Goal: Task Accomplishment & Management: Manage account settings

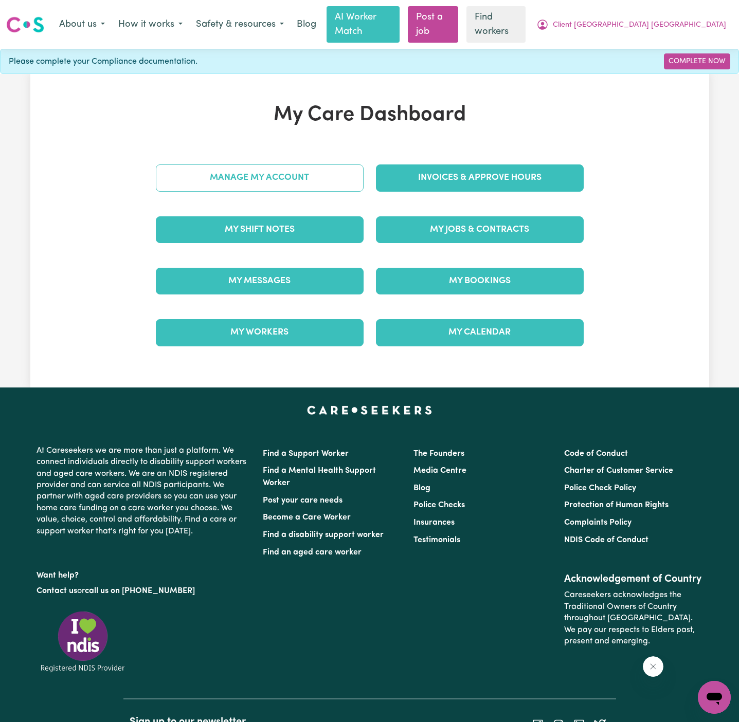
click at [294, 165] on link "Manage My Account" at bounding box center [260, 178] width 208 height 27
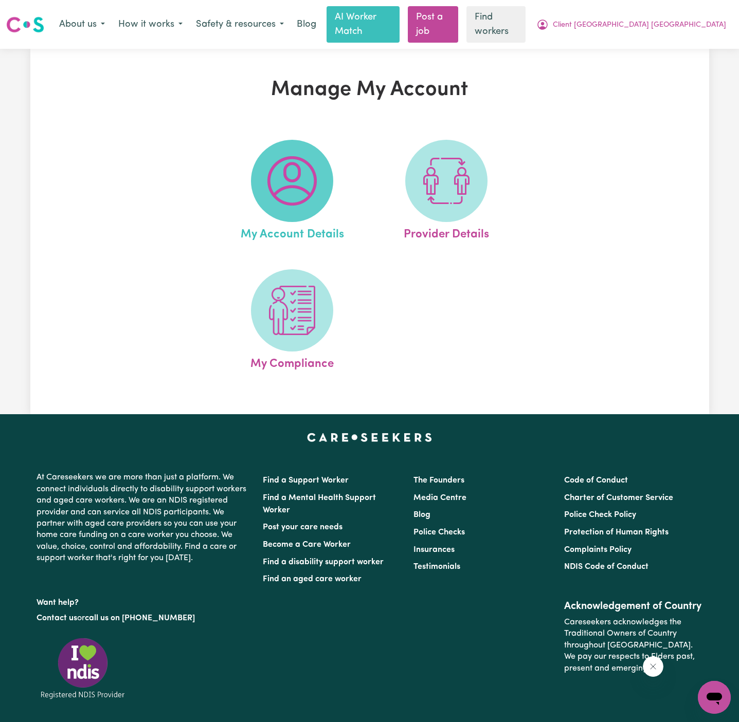
click at [294, 161] on img at bounding box center [291, 180] width 49 height 49
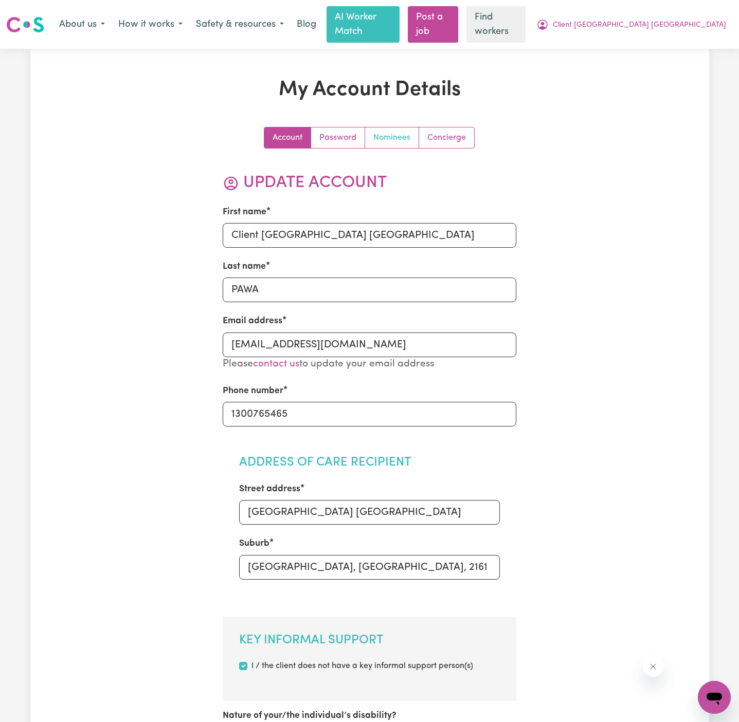
click at [395, 128] on link "Nominees" at bounding box center [392, 138] width 54 height 21
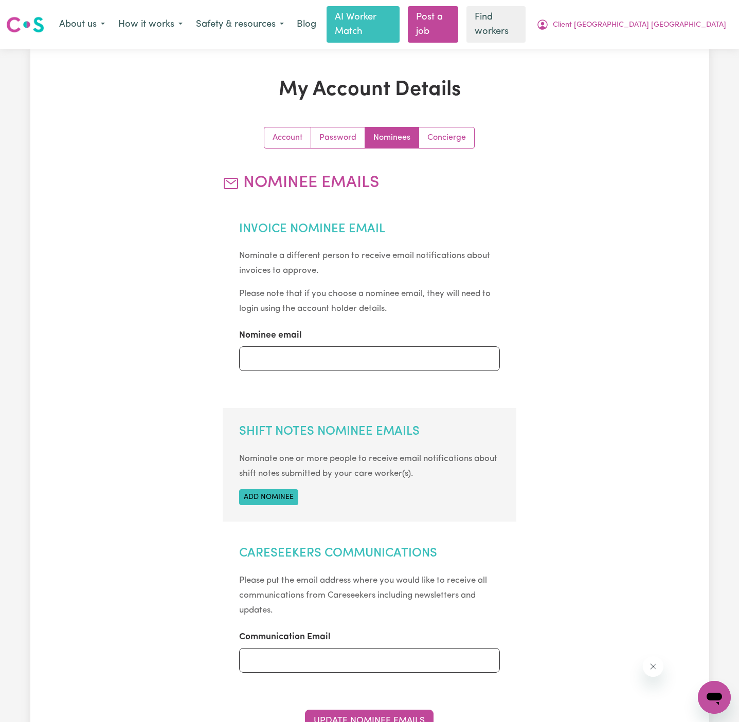
click at [294, 496] on section "Shift Notes Nominee Emails Nominate one or more people to receive email notific…" at bounding box center [370, 465] width 294 height 114
click at [286, 490] on button "Add nominee" at bounding box center [268, 498] width 59 height 16
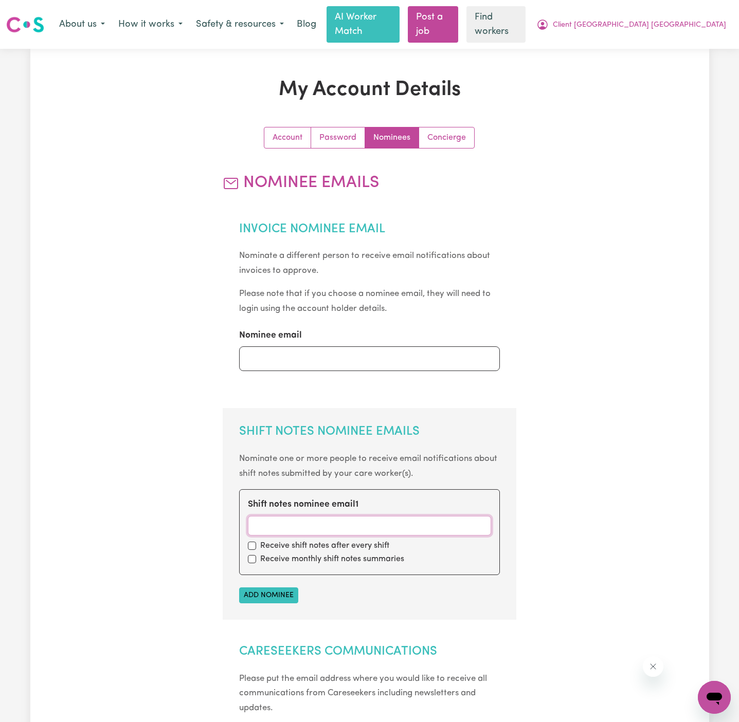
click at [284, 516] on input "Shift notes nominee email 1" at bounding box center [369, 526] width 243 height 20
paste input "[EMAIL_ADDRESS][DOMAIN_NAME]"
type input "[EMAIL_ADDRESS][DOMAIN_NAME]"
click at [253, 542] on input "checkbox" at bounding box center [252, 546] width 8 height 8
checkbox input "true"
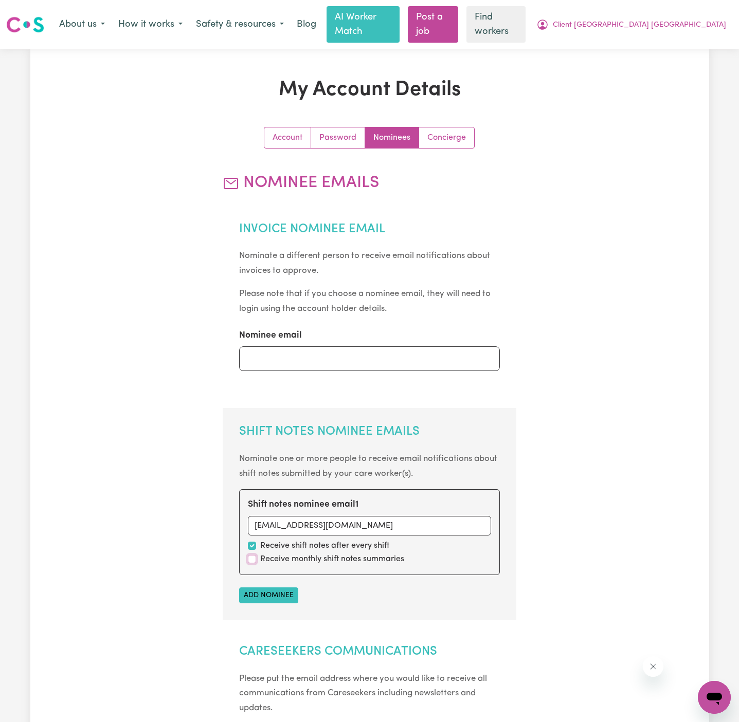
click at [253, 555] on input "checkbox" at bounding box center [252, 559] width 8 height 8
checkbox input "true"
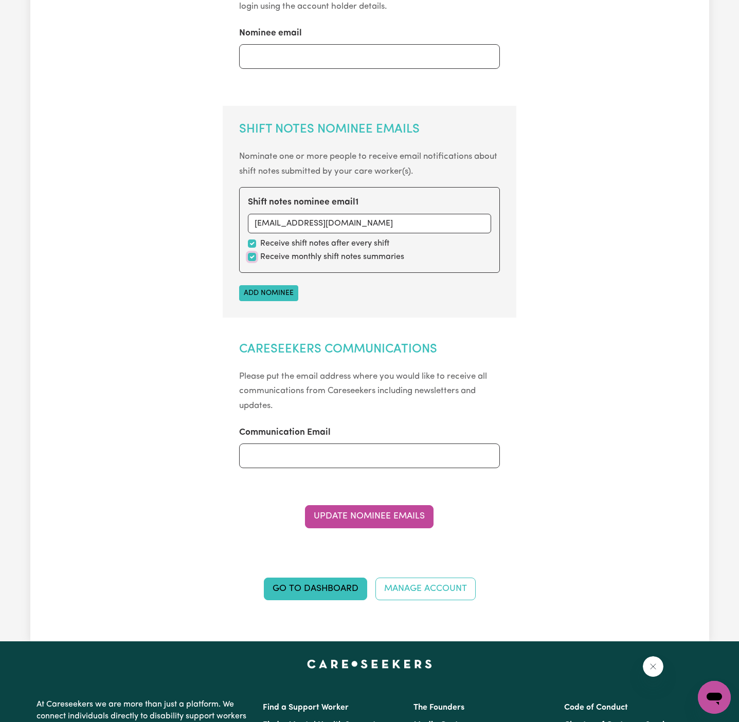
scroll to position [380, 0]
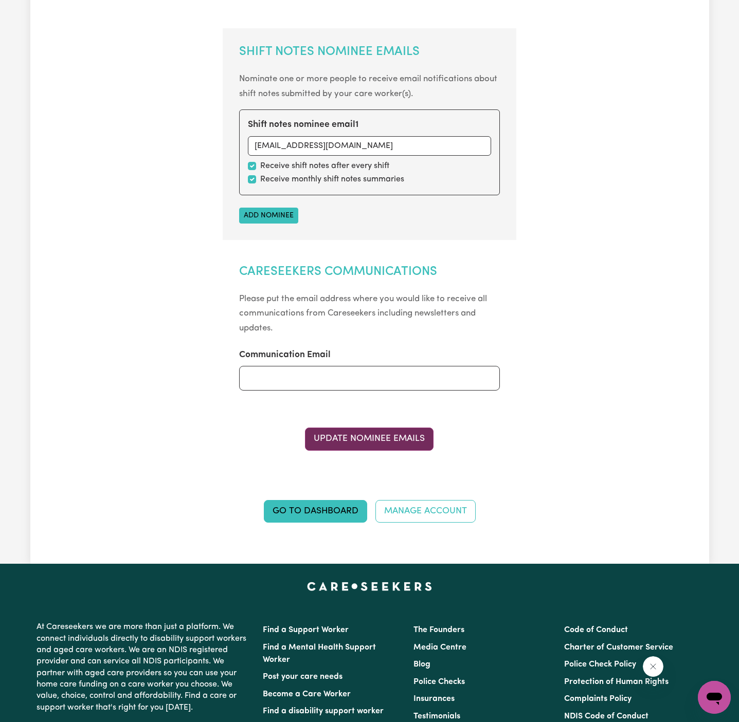
click at [381, 428] on button "Update Nominee Emails" at bounding box center [369, 439] width 129 height 23
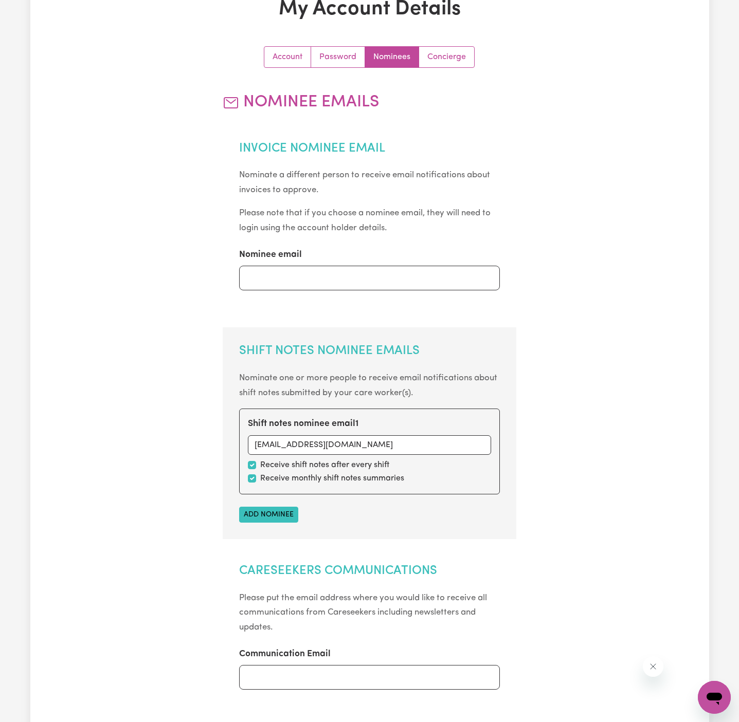
scroll to position [0, 0]
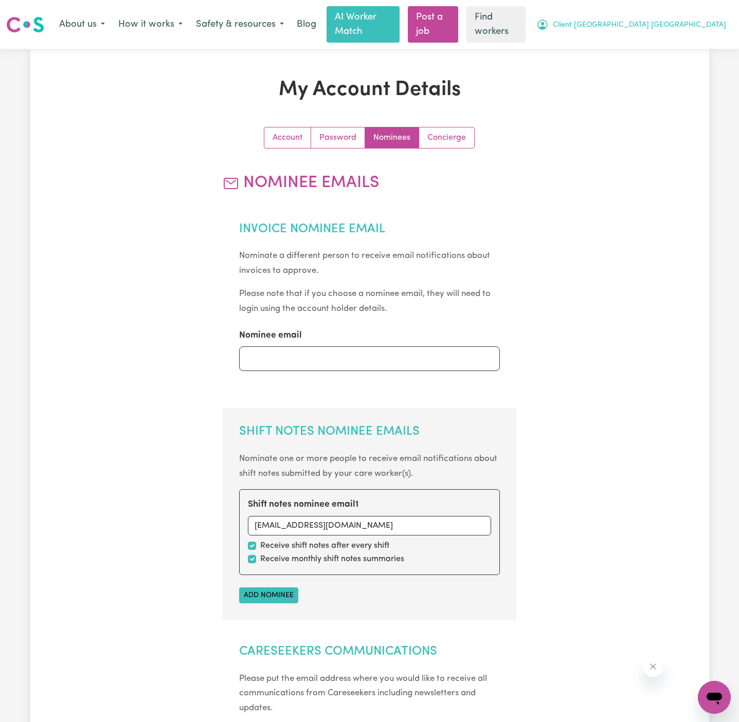
click at [687, 20] on span "Client [GEOGRAPHIC_DATA] [GEOGRAPHIC_DATA]" at bounding box center [639, 25] width 173 height 11
click at [687, 41] on link "My Dashboard" at bounding box center [691, 47] width 81 height 20
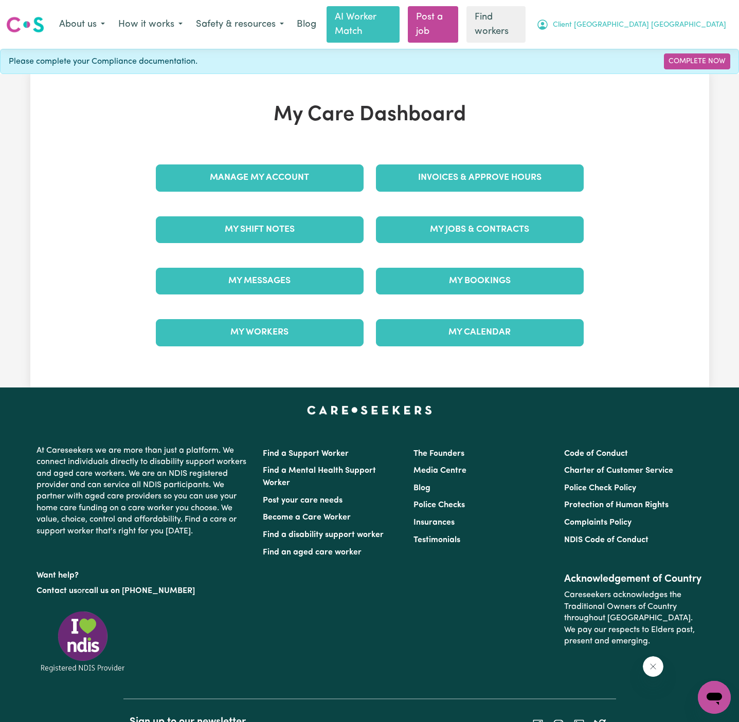
click at [695, 20] on span "Client [GEOGRAPHIC_DATA] [GEOGRAPHIC_DATA]" at bounding box center [639, 25] width 173 height 11
click at [695, 47] on link "My Dashboard" at bounding box center [691, 47] width 81 height 20
click at [694, 56] on link "Logout" at bounding box center [691, 66] width 81 height 20
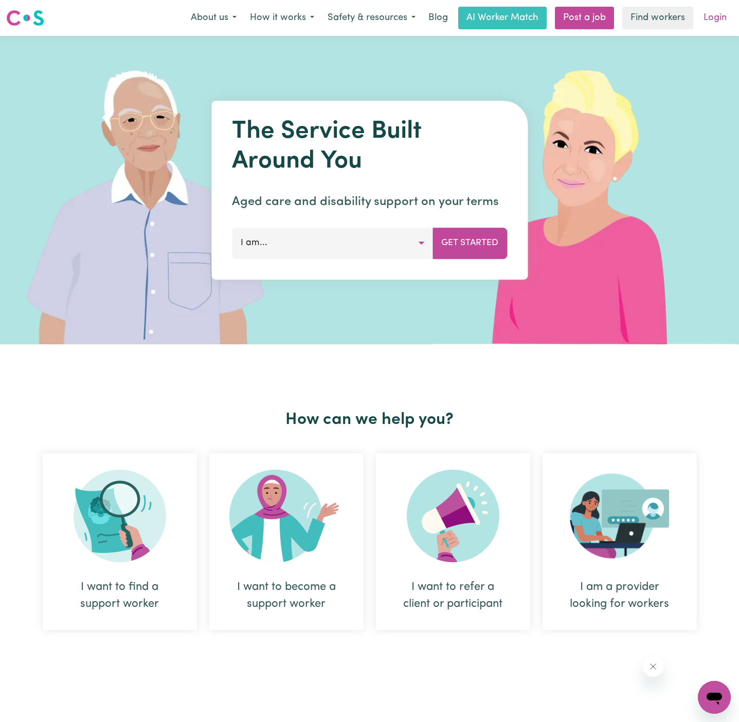
click at [710, 26] on link "Login" at bounding box center [714, 18] width 35 height 23
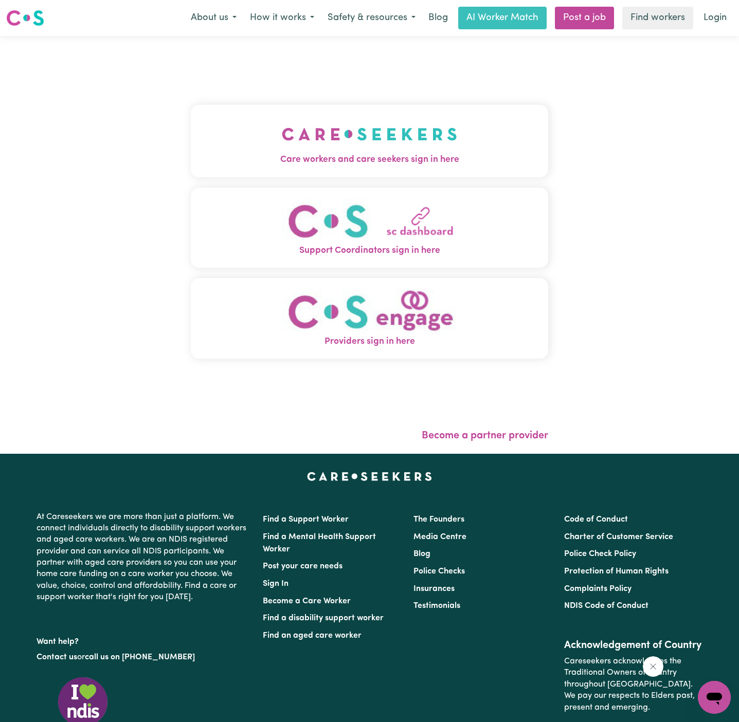
click at [354, 126] on img "Care workers and care seekers sign in here" at bounding box center [369, 134] width 175 height 38
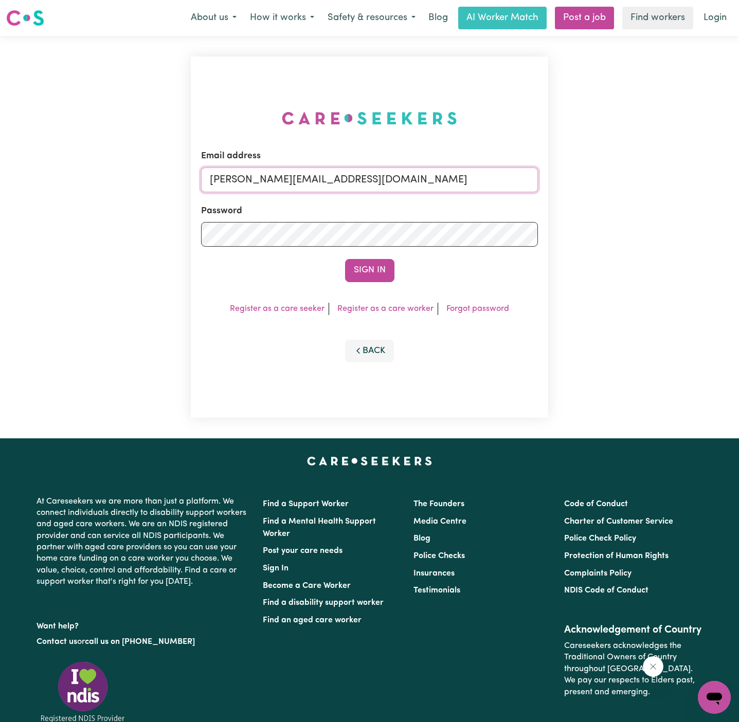
click at [465, 170] on input "[PERSON_NAME][EMAIL_ADDRESS][DOMAIN_NAME]" at bounding box center [369, 180] width 337 height 25
drag, startPoint x: 349, startPoint y: 182, endPoint x: 655, endPoint y: 184, distance: 306.5
click at [655, 184] on div "Email address [EMAIL_ADDRESS][DOMAIN_NAME] Password Sign In Register as a care …" at bounding box center [369, 237] width 739 height 403
type input "[EMAIL_ADDRESS][DOMAIN_NAME]"
click at [373, 281] on button "Sign In" at bounding box center [369, 270] width 49 height 23
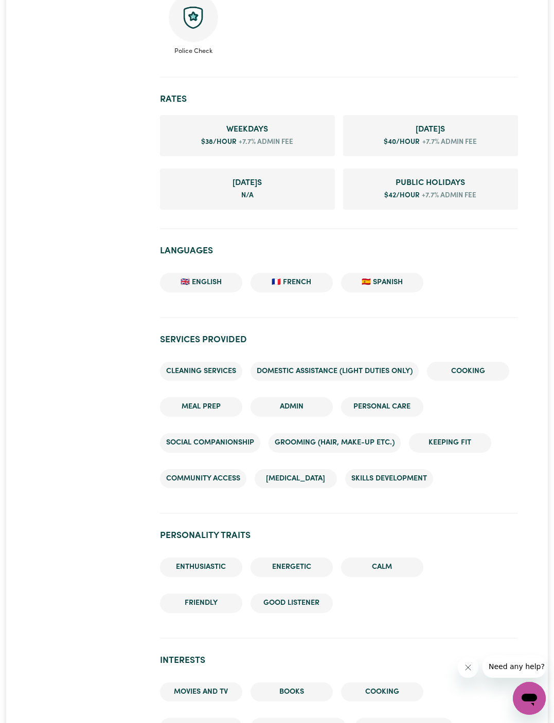
scroll to position [672, 0]
